Goal: Check status

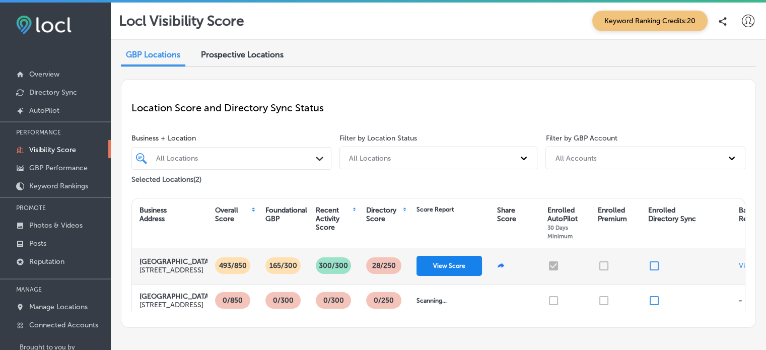
click at [461, 271] on button "View Score" at bounding box center [449, 266] width 65 height 20
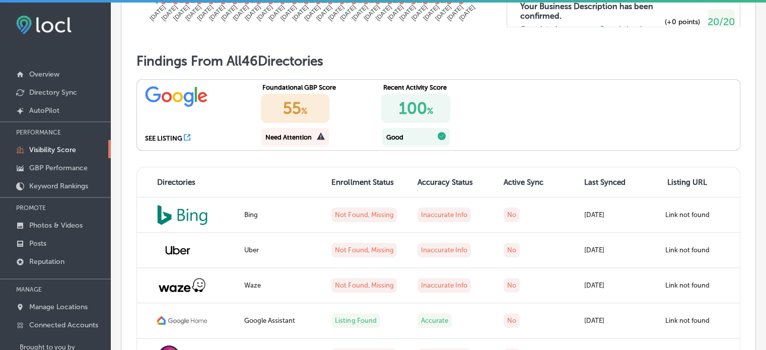
scroll to position [826, 0]
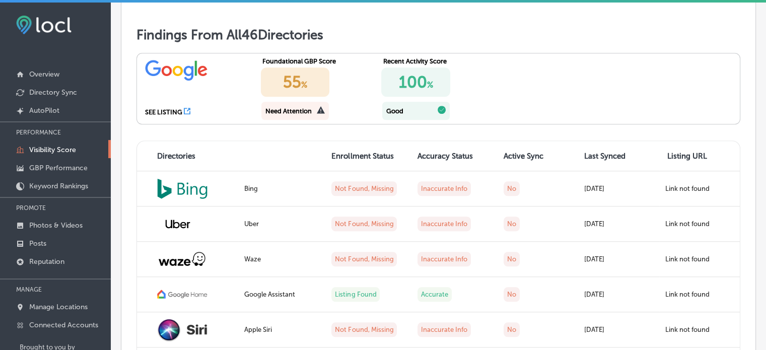
click at [322, 116] on span at bounding box center [321, 111] width 8 height 10
click at [317, 114] on icon at bounding box center [321, 110] width 8 height 8
click at [303, 115] on div "Need Attention" at bounding box center [288, 111] width 46 height 8
click at [291, 97] on div "55 %" at bounding box center [295, 81] width 69 height 29
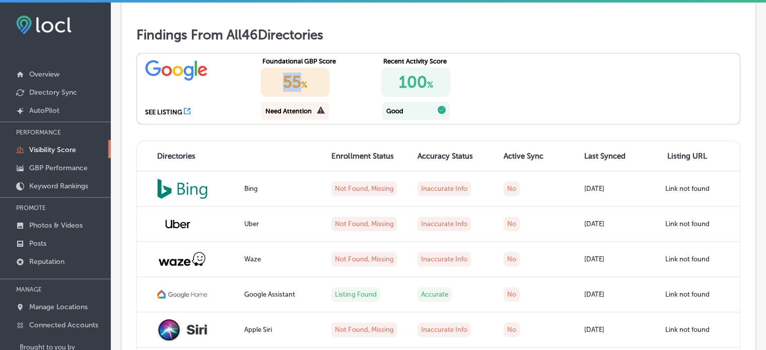
click at [291, 97] on div "55 %" at bounding box center [295, 81] width 69 height 29
click at [306, 115] on div "Need Attention" at bounding box center [288, 111] width 46 height 8
click at [312, 120] on div "Need Attention" at bounding box center [294, 111] width 67 height 18
click at [317, 114] on icon at bounding box center [321, 110] width 8 height 8
click at [318, 114] on icon at bounding box center [321, 110] width 8 height 8
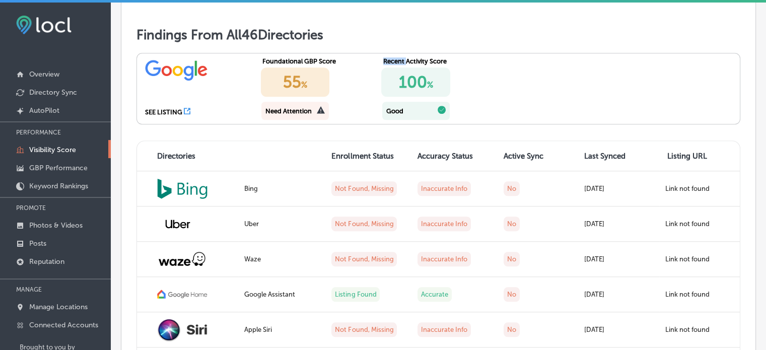
click at [318, 114] on icon at bounding box center [321, 110] width 8 height 8
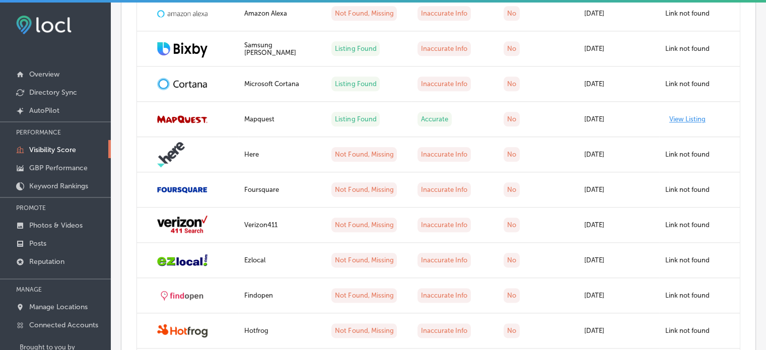
scroll to position [1204, 0]
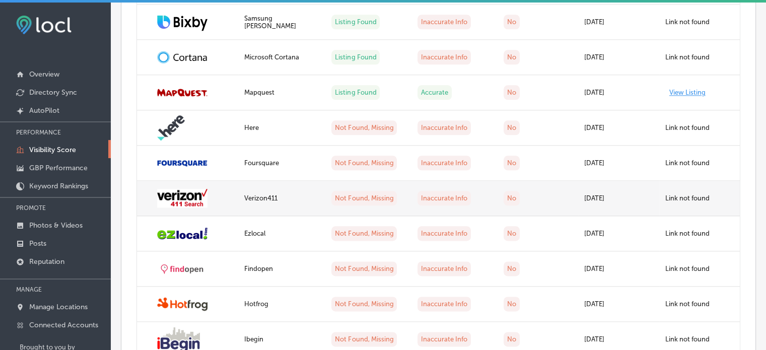
click at [457, 205] on label "Inaccurate Info" at bounding box center [444, 198] width 53 height 15
